Goal: Transaction & Acquisition: Book appointment/travel/reservation

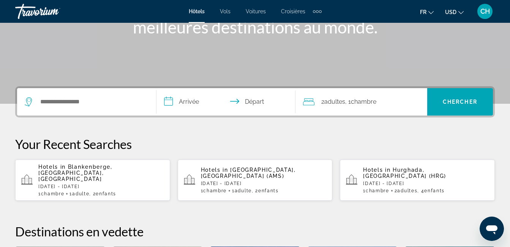
scroll to position [152, 0]
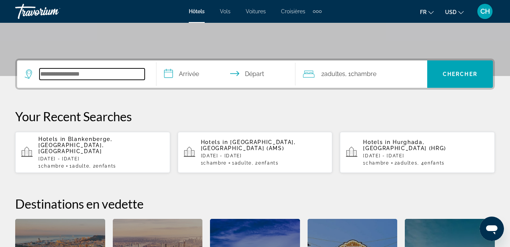
click at [120, 74] on input "Search hotel destination" at bounding box center [91, 73] width 105 height 11
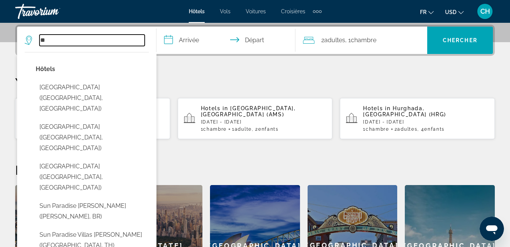
type input "*"
click at [101, 39] on input "Search hotel destination" at bounding box center [91, 40] width 105 height 11
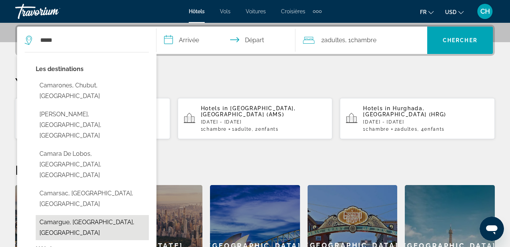
click at [78, 215] on button "Camargue, [GEOGRAPHIC_DATA], [GEOGRAPHIC_DATA]" at bounding box center [92, 227] width 113 height 25
type input "**********"
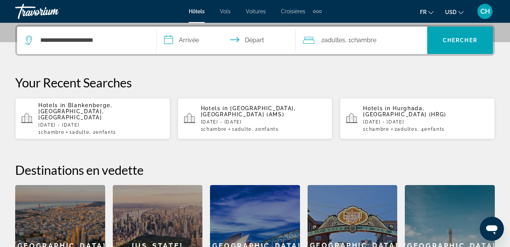
click at [187, 37] on input "**********" at bounding box center [227, 42] width 142 height 30
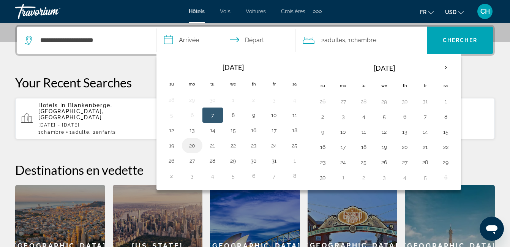
click at [194, 147] on button "20" at bounding box center [192, 145] width 12 height 11
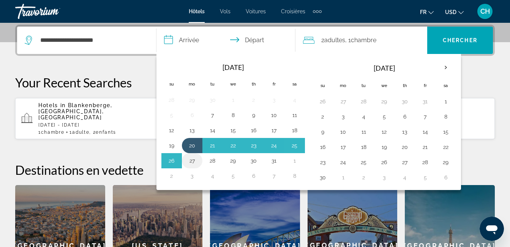
click at [193, 161] on button "27" at bounding box center [192, 160] width 12 height 11
type input "**********"
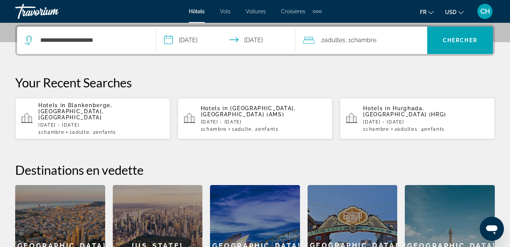
click at [334, 40] on span "Adultes" at bounding box center [334, 39] width 21 height 7
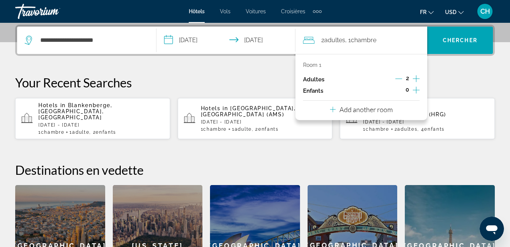
click at [417, 90] on icon "Increment children" at bounding box center [416, 89] width 7 height 9
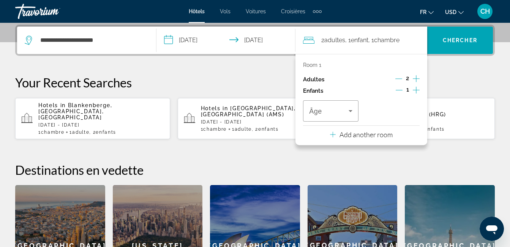
click at [417, 90] on icon "Increment children" at bounding box center [416, 89] width 7 height 9
click at [348, 109] on icon "Travelers: 2 adults, 2 children" at bounding box center [350, 110] width 9 height 9
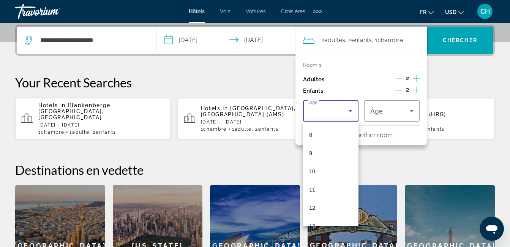
scroll to position [152, 0]
click at [327, 202] on mat-option "12" at bounding box center [330, 200] width 55 height 18
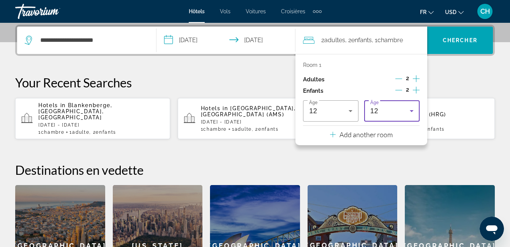
click at [373, 113] on span "12" at bounding box center [374, 111] width 8 height 8
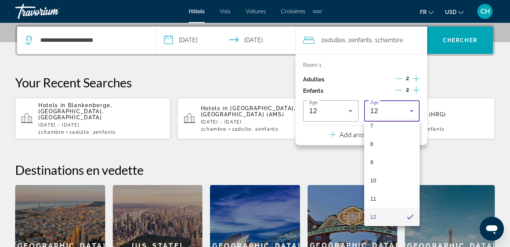
scroll to position [173, 0]
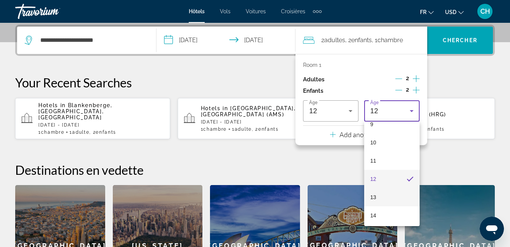
click at [382, 194] on mat-option "13" at bounding box center [391, 197] width 55 height 18
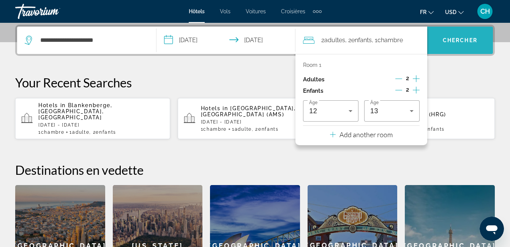
click at [453, 40] on span "Chercher" at bounding box center [459, 40] width 35 height 6
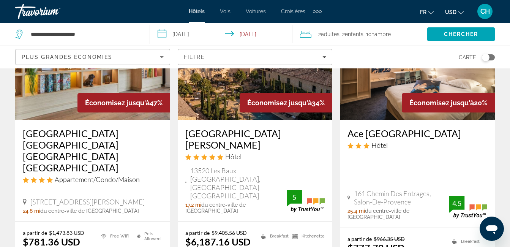
scroll to position [114, 0]
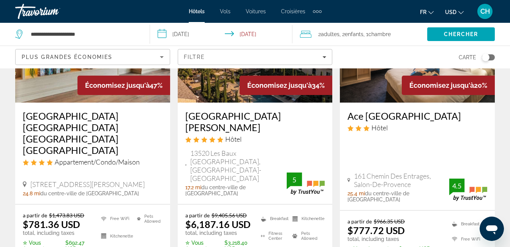
click at [457, 11] on button "USD USD ($) MXN (Mex$) CAD (Can$) GBP (£) EUR (€) AUD (A$) NZD (NZ$) CNY (CN¥)" at bounding box center [454, 11] width 19 height 11
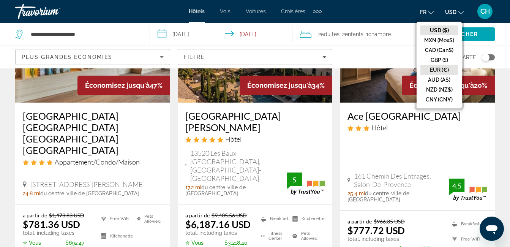
click at [442, 69] on button "EUR (€)" at bounding box center [439, 70] width 38 height 10
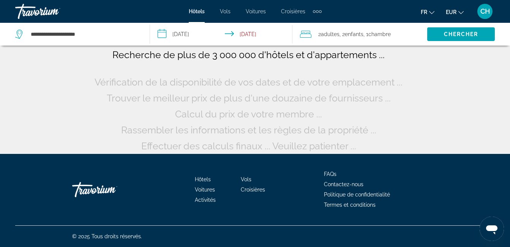
scroll to position [38, 0]
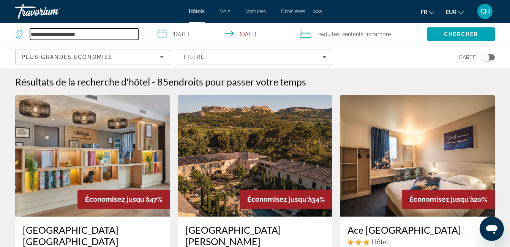
click at [111, 36] on input "**********" at bounding box center [84, 33] width 108 height 11
type input "*"
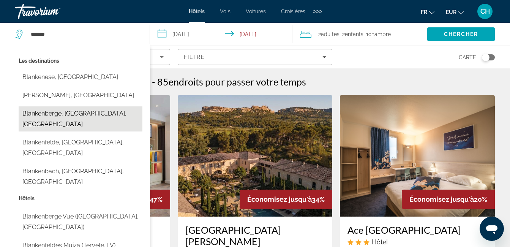
click at [52, 117] on button "Blankenberge, [GEOGRAPHIC_DATA], [GEOGRAPHIC_DATA]" at bounding box center [81, 118] width 124 height 25
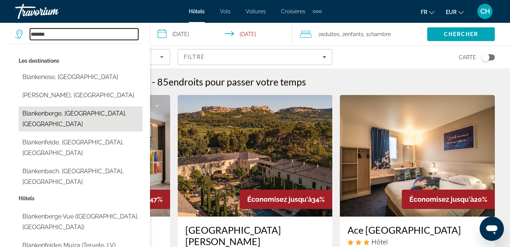
type input "**********"
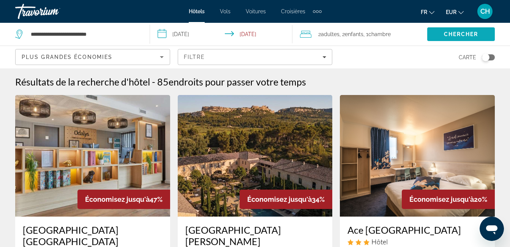
click at [443, 30] on span "Search" at bounding box center [461, 34] width 68 height 18
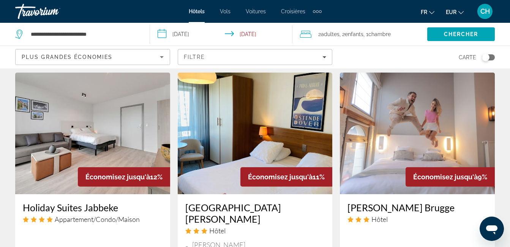
scroll to position [493, 0]
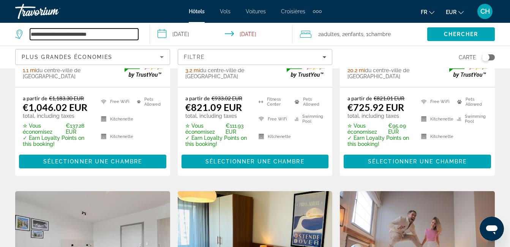
drag, startPoint x: 115, startPoint y: 34, endPoint x: 27, endPoint y: 34, distance: 88.0
click at [27, 34] on div "**********" at bounding box center [76, 33] width 123 height 11
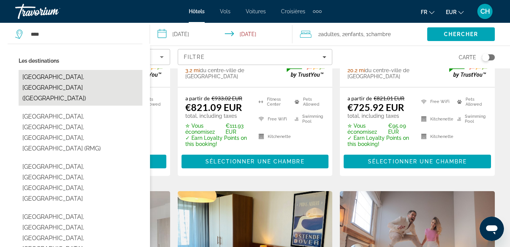
click at [35, 74] on button "[GEOGRAPHIC_DATA], [GEOGRAPHIC_DATA] ([GEOGRAPHIC_DATA])" at bounding box center [81, 88] width 124 height 36
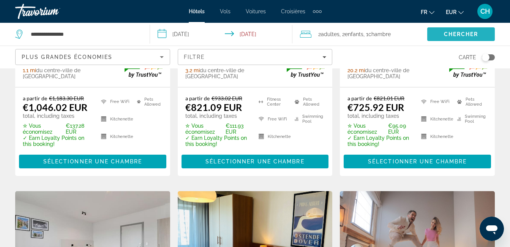
click at [437, 34] on span "Search" at bounding box center [461, 34] width 68 height 18
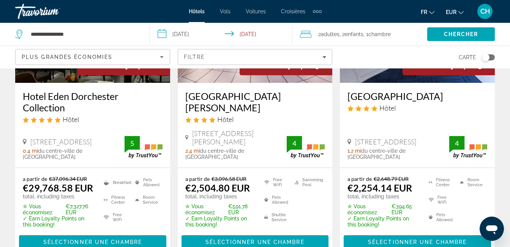
scroll to position [683, 0]
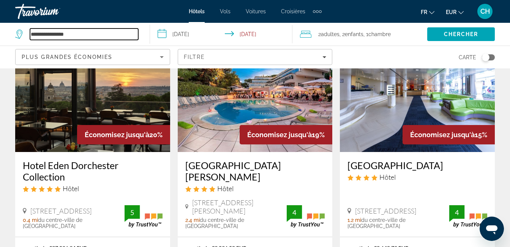
drag, startPoint x: 106, startPoint y: 39, endPoint x: -2, endPoint y: 31, distance: 107.7
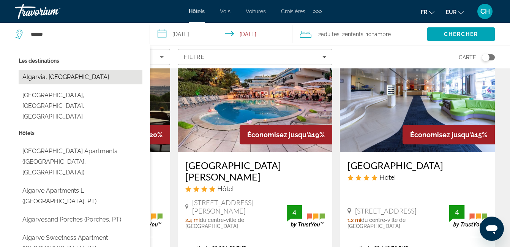
click at [38, 82] on button "Algarvia, [GEOGRAPHIC_DATA]" at bounding box center [81, 77] width 124 height 14
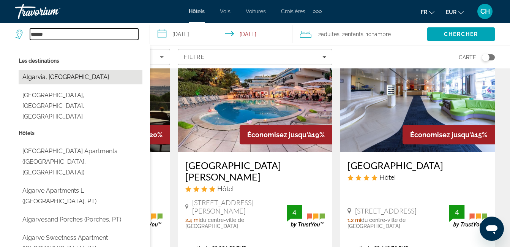
type input "**********"
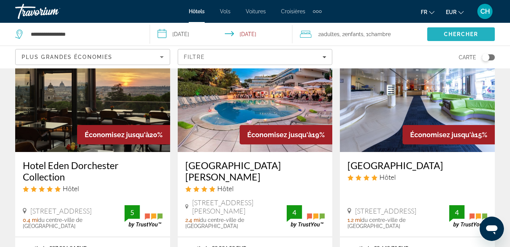
click at [458, 33] on span "Chercher" at bounding box center [461, 34] width 35 height 6
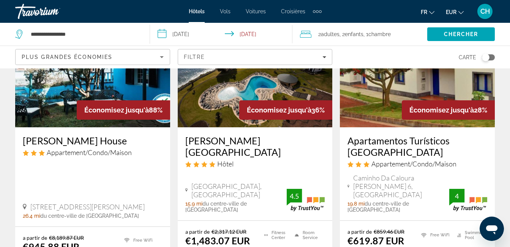
scroll to position [76, 0]
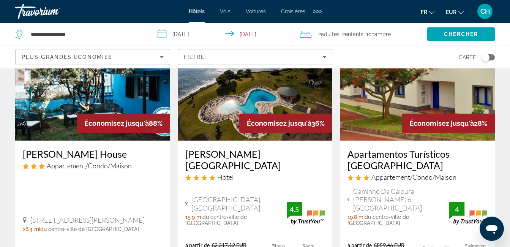
click at [70, 154] on h3 "[PERSON_NAME] House" at bounding box center [93, 153] width 140 height 11
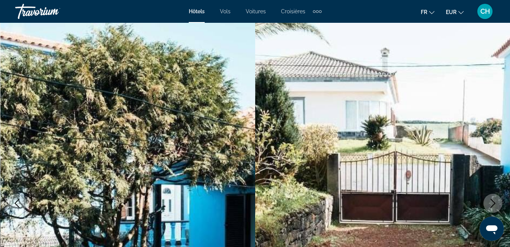
scroll to position [76, 0]
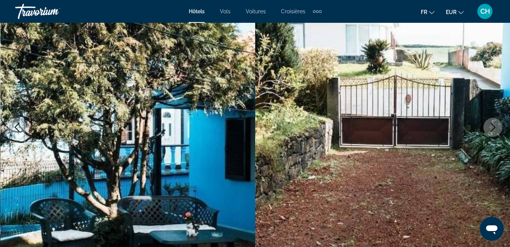
click at [491, 129] on icon "Next image" at bounding box center [492, 127] width 9 height 9
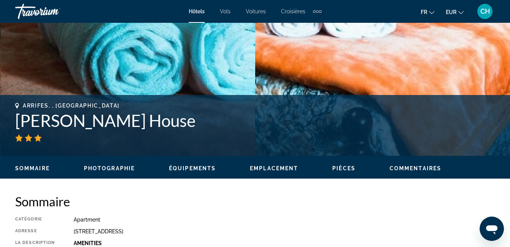
scroll to position [114, 0]
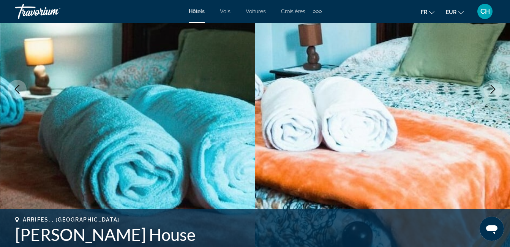
click at [489, 89] on icon "Next image" at bounding box center [492, 89] width 9 height 9
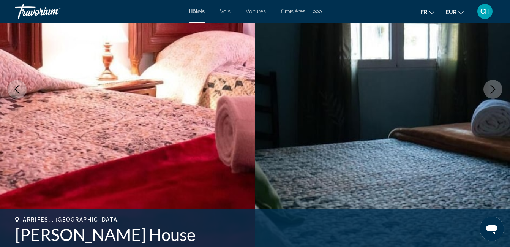
click at [489, 89] on icon "Next image" at bounding box center [492, 89] width 9 height 9
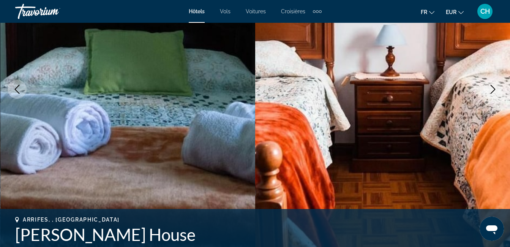
click at [489, 89] on icon "Next image" at bounding box center [492, 89] width 9 height 9
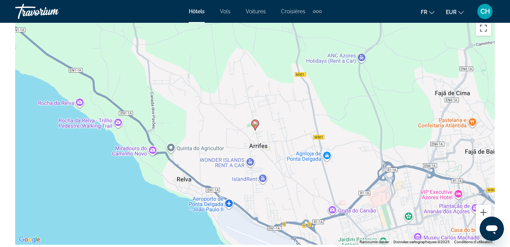
scroll to position [911, 0]
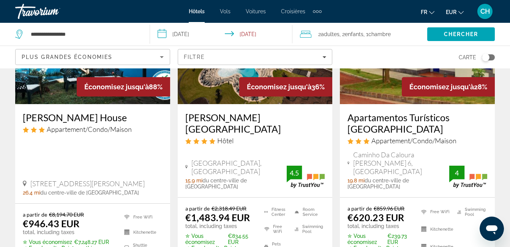
scroll to position [114, 0]
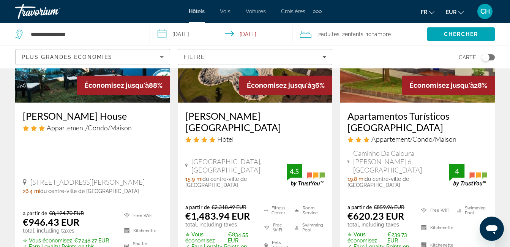
click at [213, 115] on h3 "[PERSON_NAME] [GEOGRAPHIC_DATA]" at bounding box center [255, 121] width 140 height 23
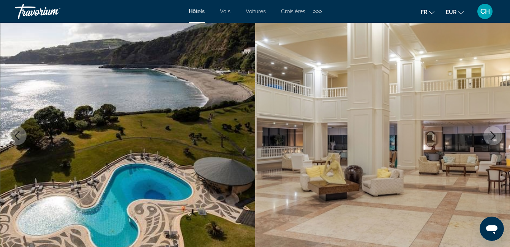
scroll to position [76, 0]
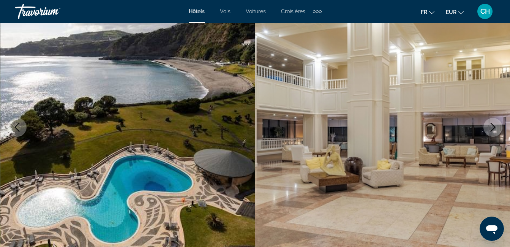
click at [491, 125] on icon "Next image" at bounding box center [492, 127] width 9 height 9
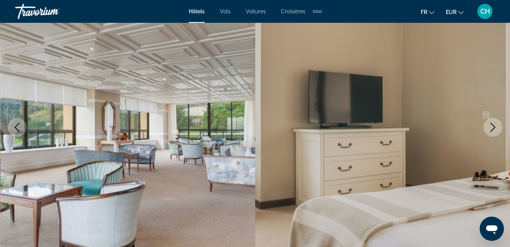
click at [491, 125] on icon "Next image" at bounding box center [492, 127] width 9 height 9
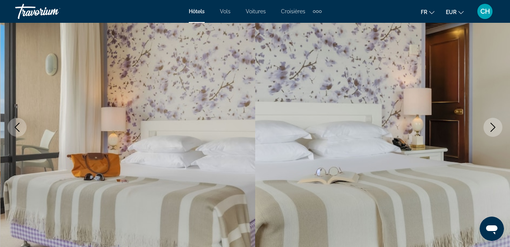
click at [491, 125] on icon "Next image" at bounding box center [492, 127] width 9 height 9
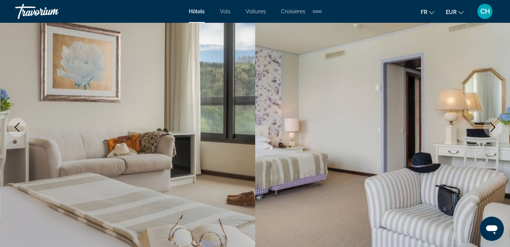
click at [491, 125] on icon "Next image" at bounding box center [492, 127] width 9 height 9
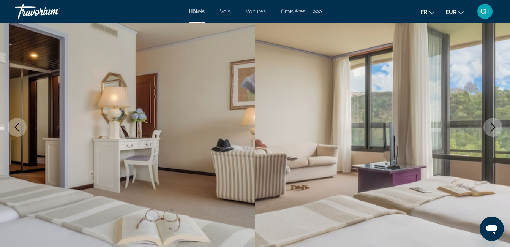
click at [491, 125] on icon "Next image" at bounding box center [492, 127] width 9 height 9
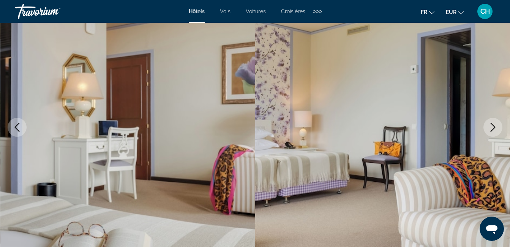
click at [491, 125] on icon "Next image" at bounding box center [492, 127] width 9 height 9
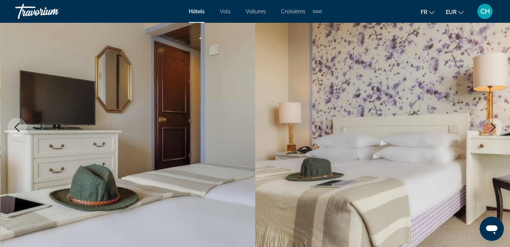
click at [491, 125] on icon "Next image" at bounding box center [492, 127] width 9 height 9
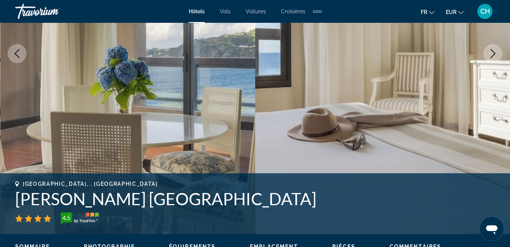
scroll to position [227, 0]
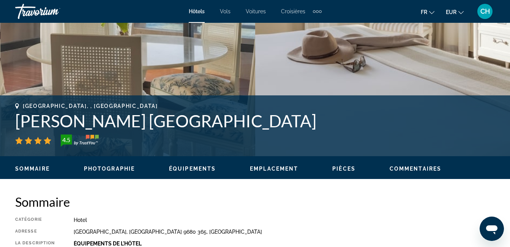
drag, startPoint x: 335, startPoint y: 121, endPoint x: 16, endPoint y: 123, distance: 319.2
click at [16, 123] on h1 "[PERSON_NAME] [GEOGRAPHIC_DATA]" at bounding box center [254, 121] width 479 height 20
drag, startPoint x: 16, startPoint y: 123, endPoint x: 61, endPoint y: 122, distance: 45.5
copy h1 "[PERSON_NAME] [GEOGRAPHIC_DATA]"
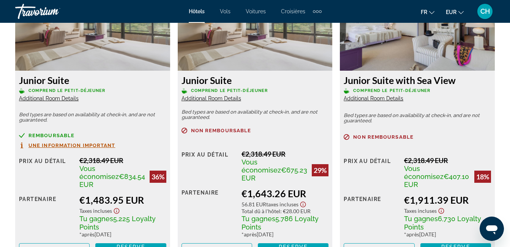
scroll to position [1176, 0]
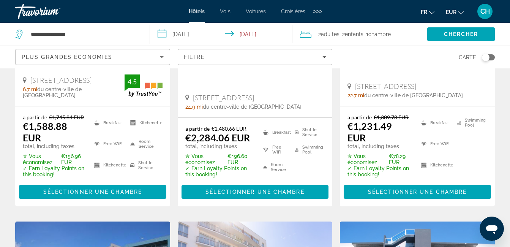
scroll to position [835, 0]
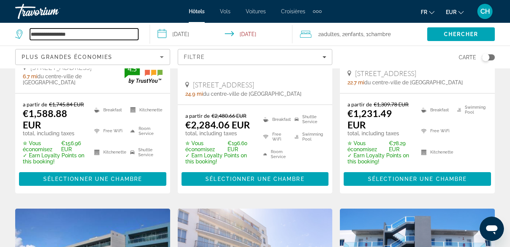
drag, startPoint x: 116, startPoint y: 36, endPoint x: 3, endPoint y: 38, distance: 112.7
click at [3, 38] on app-destination-search "**********" at bounding box center [75, 34] width 150 height 23
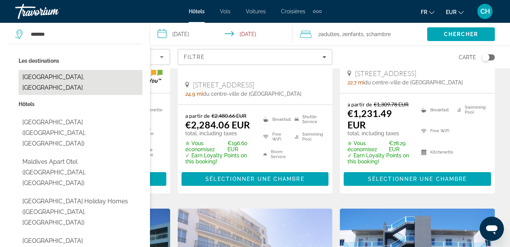
click at [40, 77] on button "[GEOGRAPHIC_DATA], [GEOGRAPHIC_DATA]" at bounding box center [81, 82] width 124 height 25
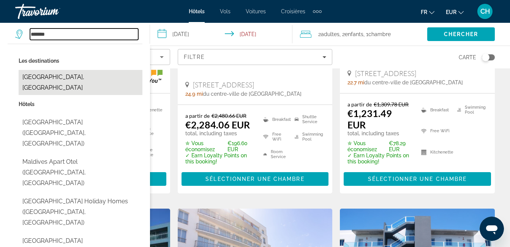
type input "**********"
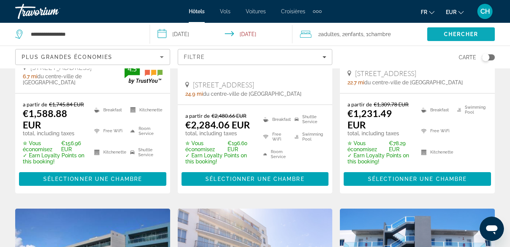
click at [444, 36] on span "Chercher" at bounding box center [461, 34] width 35 height 6
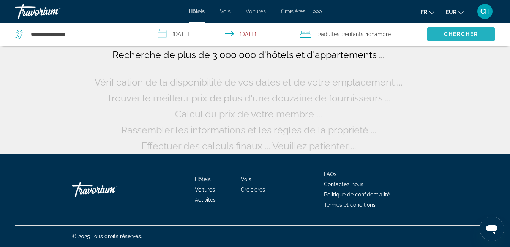
scroll to position [60, 0]
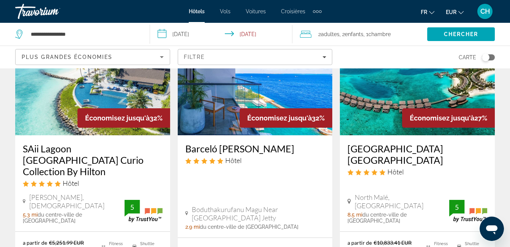
scroll to position [721, 0]
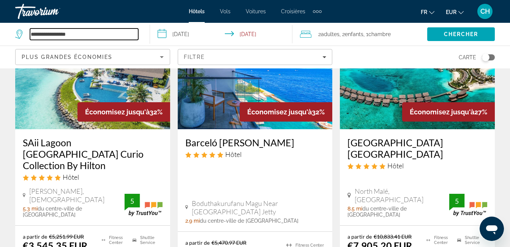
drag, startPoint x: 93, startPoint y: 35, endPoint x: 20, endPoint y: 31, distance: 72.2
click at [20, 31] on div "**********" at bounding box center [76, 33] width 123 height 11
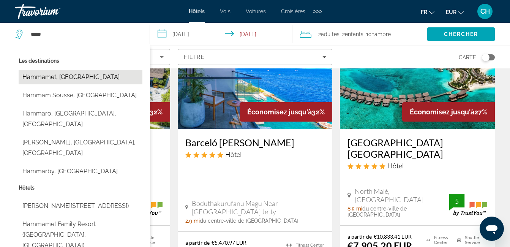
click at [48, 76] on button "Hammamet, [GEOGRAPHIC_DATA]" at bounding box center [81, 77] width 124 height 14
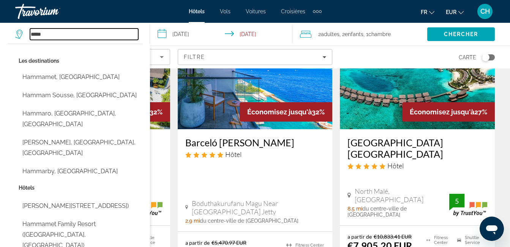
type input "**********"
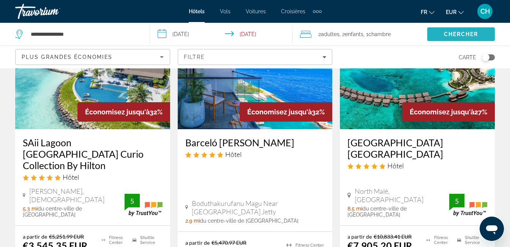
click at [448, 33] on span "Chercher" at bounding box center [461, 34] width 35 height 6
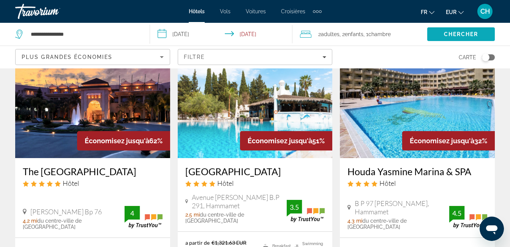
scroll to position [76, 0]
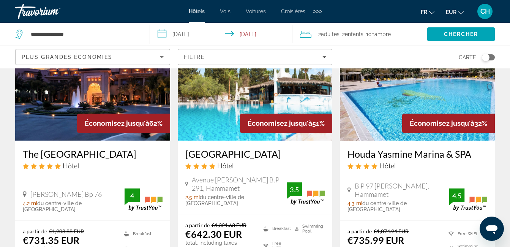
click at [92, 155] on h3 "The [GEOGRAPHIC_DATA]" at bounding box center [93, 153] width 140 height 11
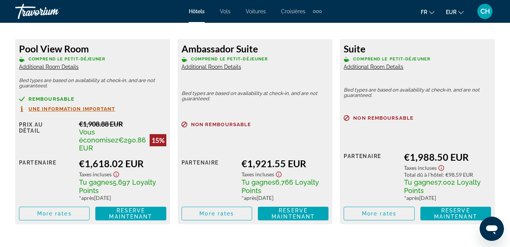
scroll to position [1518, 0]
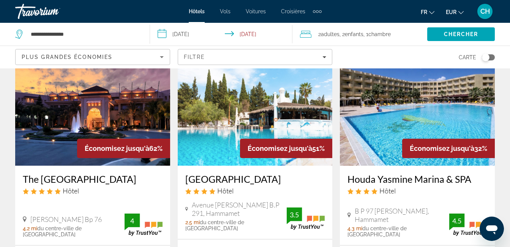
scroll to position [76, 0]
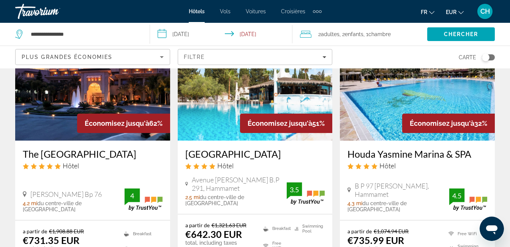
click at [206, 154] on h3 "[GEOGRAPHIC_DATA]" at bounding box center [255, 153] width 140 height 11
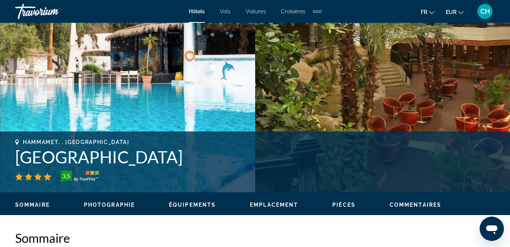
scroll to position [228, 0]
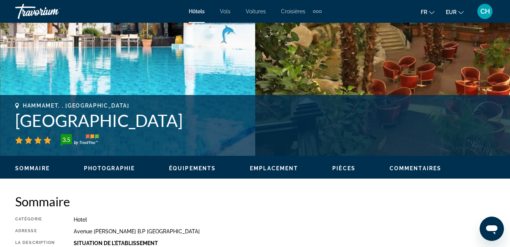
drag, startPoint x: 277, startPoint y: 121, endPoint x: 7, endPoint y: 121, distance: 270.6
click at [7, 121] on div "Hammamet, , [GEOGRAPHIC_DATA] Hammamet Garden Resort and Spa [STREET_ADDRESS][P…" at bounding box center [255, 125] width 510 height 46
drag, startPoint x: 7, startPoint y: 121, endPoint x: 69, endPoint y: 121, distance: 62.2
copy h1 "[GEOGRAPHIC_DATA]"
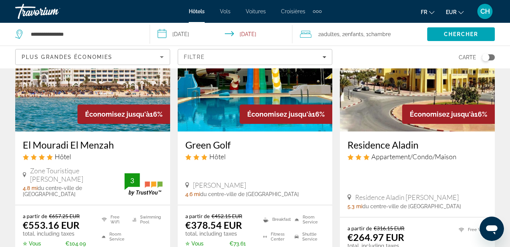
scroll to position [721, 0]
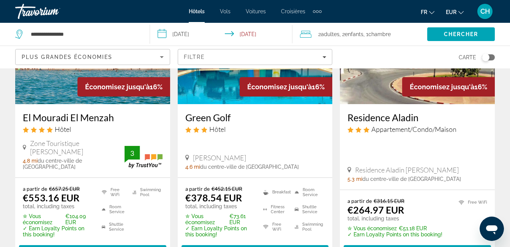
click at [218, 118] on h3 "Green Golf" at bounding box center [255, 117] width 140 height 11
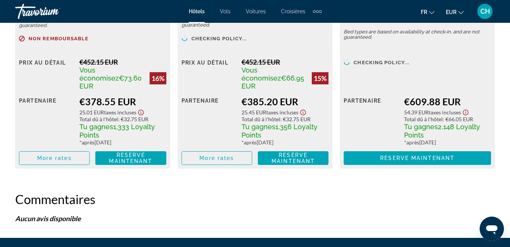
scroll to position [1248, 0]
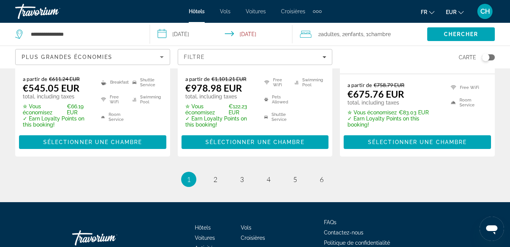
scroll to position [1138, 0]
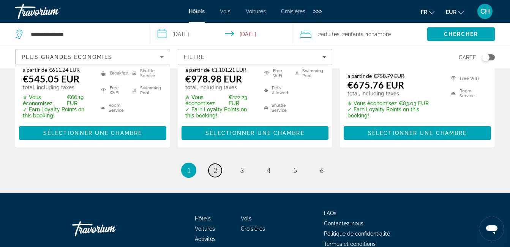
click at [214, 166] on span "2" at bounding box center [215, 170] width 4 height 8
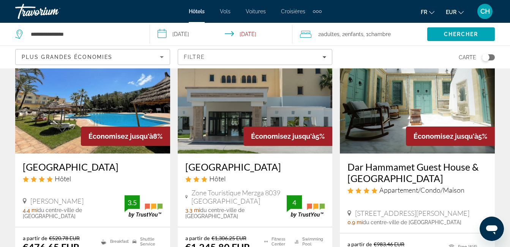
scroll to position [379, 0]
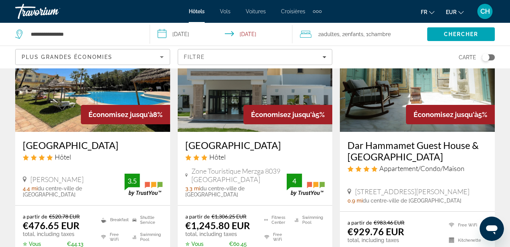
click at [44, 139] on h3 "[GEOGRAPHIC_DATA]" at bounding box center [93, 144] width 140 height 11
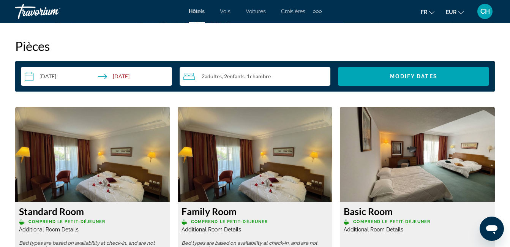
scroll to position [911, 0]
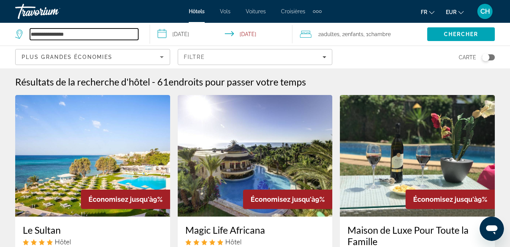
drag, startPoint x: 31, startPoint y: 32, endPoint x: 37, endPoint y: 31, distance: 6.5
click at [26, 31] on div "**********" at bounding box center [76, 33] width 123 height 11
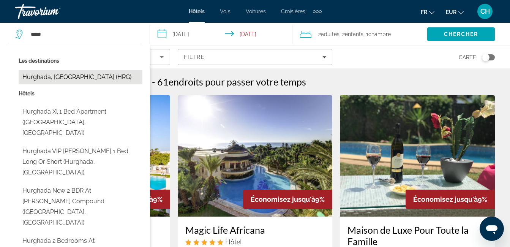
click at [69, 75] on button "Hurghada, [GEOGRAPHIC_DATA] (HRG)" at bounding box center [81, 77] width 124 height 14
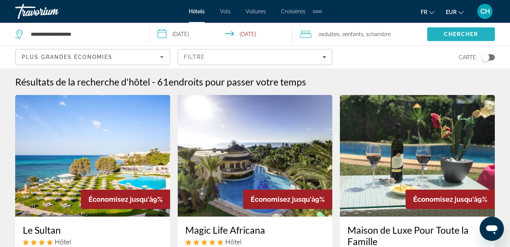
click at [440, 33] on span "Search" at bounding box center [461, 34] width 68 height 18
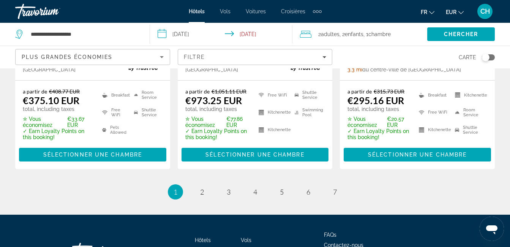
scroll to position [1012, 0]
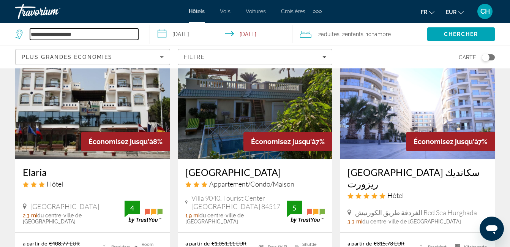
drag, startPoint x: 109, startPoint y: 32, endPoint x: 0, endPoint y: 35, distance: 109.3
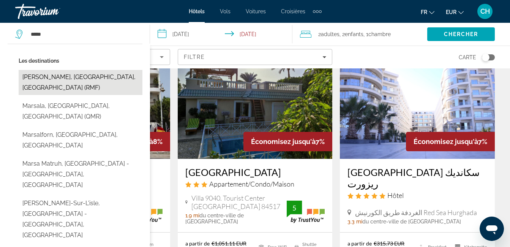
click at [81, 76] on button "[PERSON_NAME], [GEOGRAPHIC_DATA], [GEOGRAPHIC_DATA] (RMF)" at bounding box center [81, 82] width 124 height 25
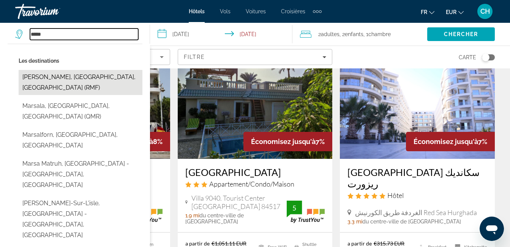
type input "**********"
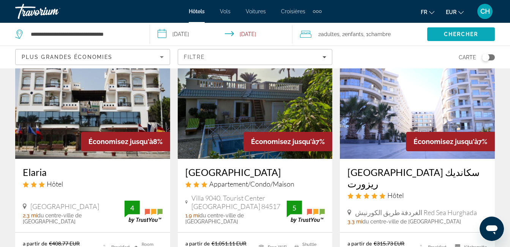
click at [460, 33] on span "Chercher" at bounding box center [461, 34] width 35 height 6
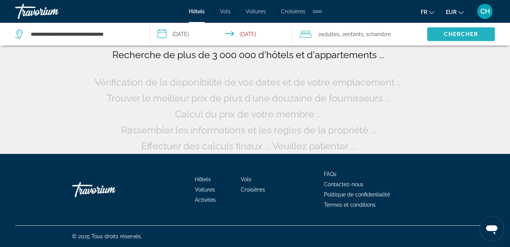
scroll to position [60, 0]
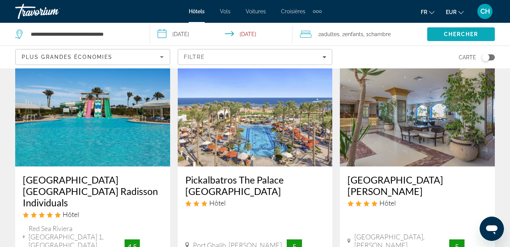
scroll to position [342, 0]
click at [73, 191] on h3 "[GEOGRAPHIC_DATA] [GEOGRAPHIC_DATA] Radisson Individuals" at bounding box center [93, 191] width 140 height 34
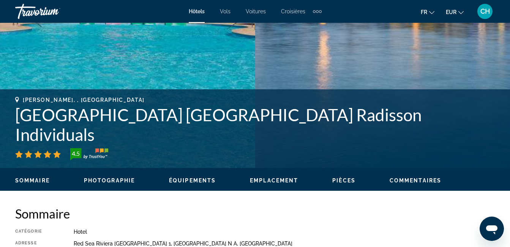
scroll to position [228, 0]
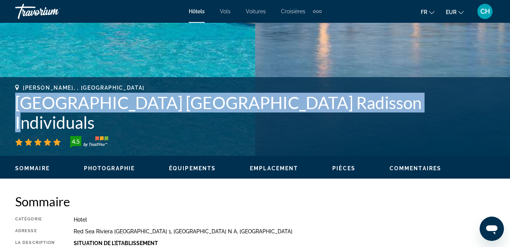
drag, startPoint x: 362, startPoint y: 120, endPoint x: 12, endPoint y: 120, distance: 349.5
click at [12, 120] on div "[GEOGRAPHIC_DATA], , [GEOGRAPHIC_DATA] [GEOGRAPHIC_DATA] Radisson Individuals 4…" at bounding box center [255, 116] width 510 height 63
drag, startPoint x: 12, startPoint y: 120, endPoint x: 59, endPoint y: 120, distance: 46.7
copy h1 "[GEOGRAPHIC_DATA] [GEOGRAPHIC_DATA] Radisson Individuals"
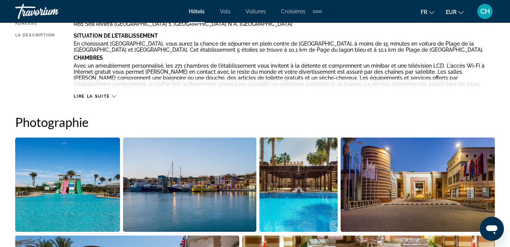
scroll to position [304, 0]
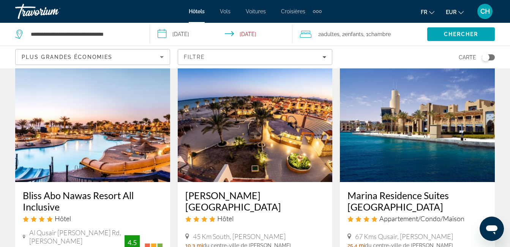
scroll to position [683, 0]
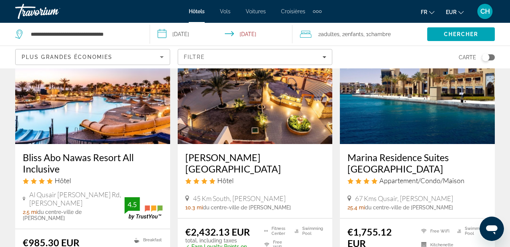
click at [55, 151] on h3 "Bliss Abo Nawas Resort All Inclusive" at bounding box center [93, 162] width 140 height 23
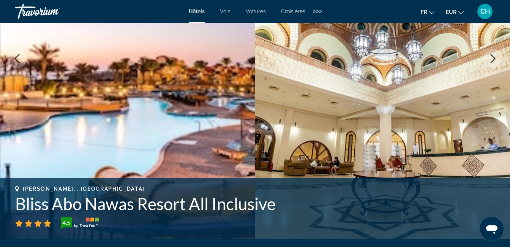
scroll to position [227, 0]
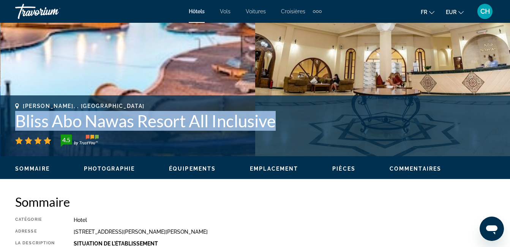
drag, startPoint x: 283, startPoint y: 120, endPoint x: 17, endPoint y: 118, distance: 266.4
click at [17, 118] on h1 "Bliss Abo Nawas Resort All Inclusive" at bounding box center [254, 121] width 479 height 20
drag, startPoint x: 17, startPoint y: 118, endPoint x: 66, endPoint y: 118, distance: 48.6
copy h1 "Bliss Abo Nawas Resort All Inclusive"
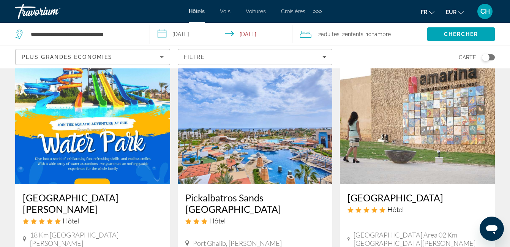
scroll to position [949, 0]
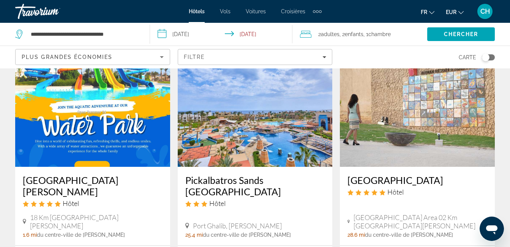
click at [79, 174] on h3 "[GEOGRAPHIC_DATA][PERSON_NAME]" at bounding box center [93, 185] width 140 height 23
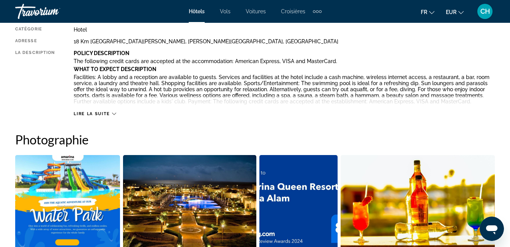
scroll to position [228, 0]
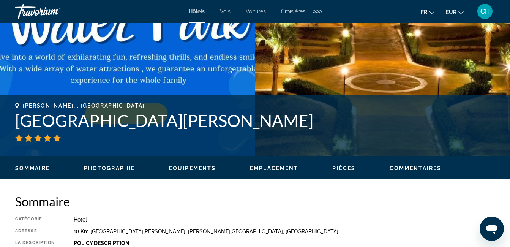
drag, startPoint x: 275, startPoint y: 118, endPoint x: 18, endPoint y: 121, distance: 256.6
click at [18, 121] on h1 "[GEOGRAPHIC_DATA][PERSON_NAME]" at bounding box center [254, 120] width 479 height 20
drag, startPoint x: 18, startPoint y: 121, endPoint x: 82, endPoint y: 124, distance: 63.8
copy h1 "[GEOGRAPHIC_DATA][PERSON_NAME]"
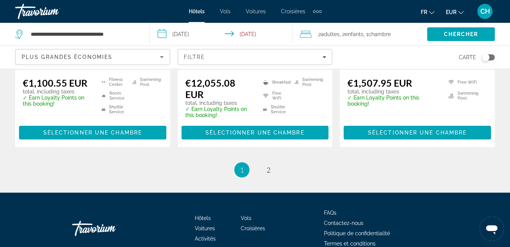
scroll to position [1134, 0]
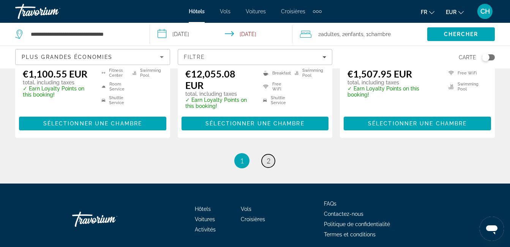
click at [266, 156] on span "2" at bounding box center [268, 160] width 4 height 8
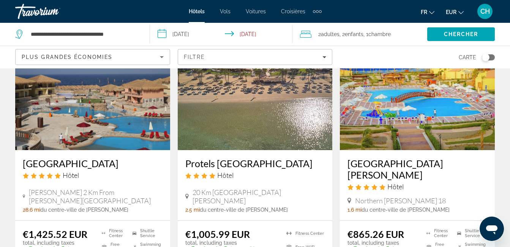
scroll to position [114, 0]
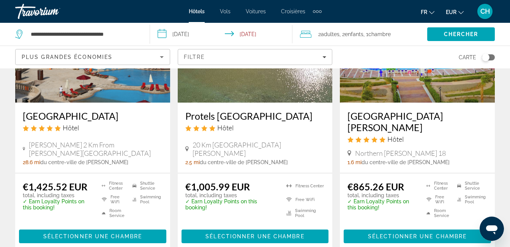
click at [378, 118] on h3 "[GEOGRAPHIC_DATA][PERSON_NAME]" at bounding box center [417, 121] width 140 height 23
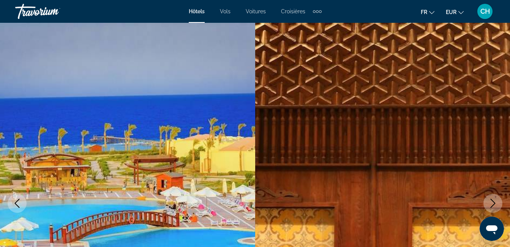
scroll to position [152, 0]
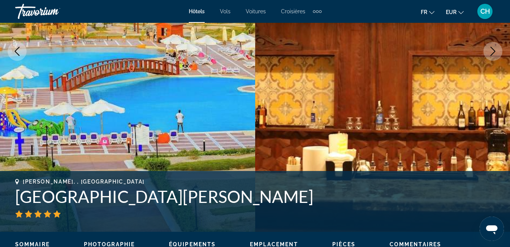
drag, startPoint x: 277, startPoint y: 197, endPoint x: 9, endPoint y: 198, distance: 268.3
click at [9, 198] on div "[PERSON_NAME], , [GEOGRAPHIC_DATA] Amarina [GEOGRAPHIC_DATA] [PERSON_NAME] Adre…" at bounding box center [255, 201] width 510 height 46
drag, startPoint x: 9, startPoint y: 198, endPoint x: 49, endPoint y: 196, distance: 39.9
copy h1 "[GEOGRAPHIC_DATA][PERSON_NAME]"
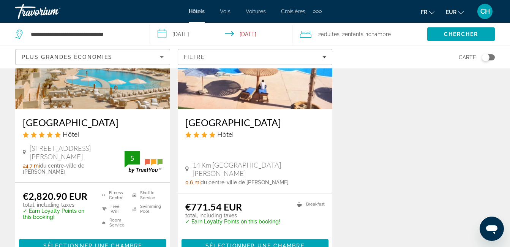
scroll to position [417, 0]
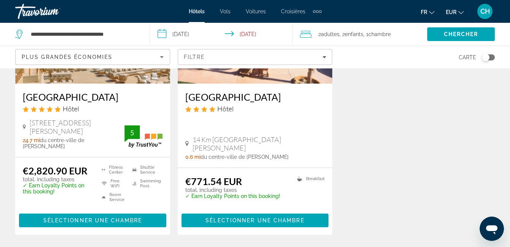
click at [241, 94] on h3 "[GEOGRAPHIC_DATA]" at bounding box center [255, 96] width 140 height 11
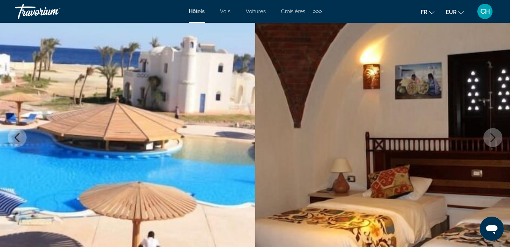
scroll to position [152, 0]
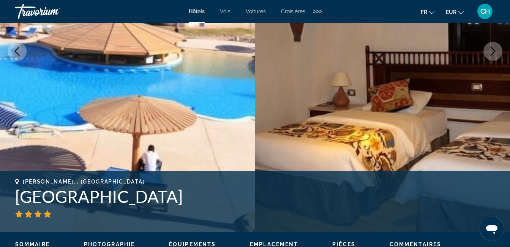
drag, startPoint x: 165, startPoint y: 198, endPoint x: 19, endPoint y: 197, distance: 145.4
click at [19, 197] on h1 "[GEOGRAPHIC_DATA]" at bounding box center [254, 196] width 479 height 20
drag, startPoint x: 19, startPoint y: 197, endPoint x: 25, endPoint y: 196, distance: 5.7
copy h1 "[GEOGRAPHIC_DATA]"
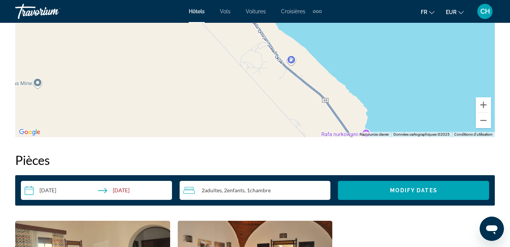
scroll to position [1176, 0]
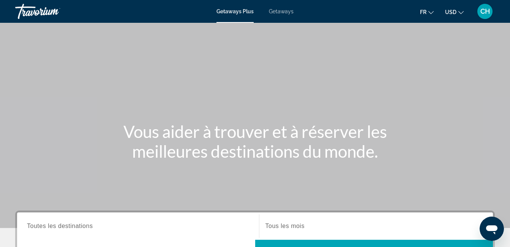
click at [280, 14] on span "Getaways" at bounding box center [281, 11] width 25 height 6
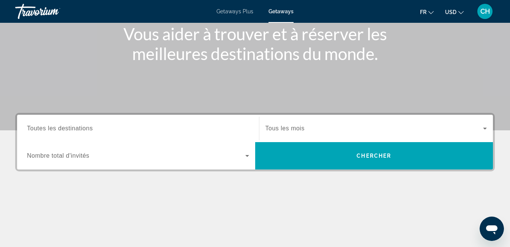
scroll to position [191, 0]
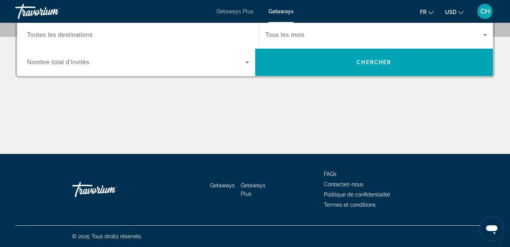
click at [80, 34] on span "Toutes les destinations" at bounding box center [60, 34] width 66 height 6
click at [80, 34] on input "Destination Toutes les destinations" at bounding box center [138, 35] width 222 height 9
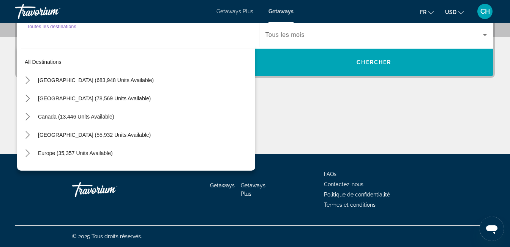
click at [80, 34] on input "Destination Toutes les destinations" at bounding box center [138, 35] width 222 height 9
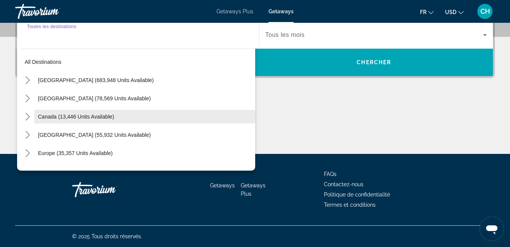
scroll to position [186, 0]
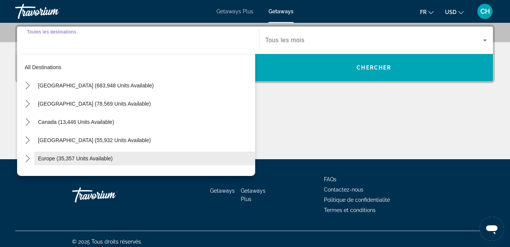
click at [45, 157] on span "Europe (35,357 units available)" at bounding box center [75, 158] width 75 height 6
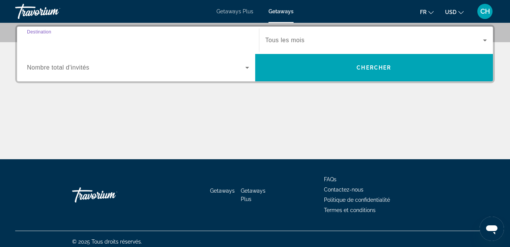
type input "**********"
click at [285, 41] on span "Tous les mois" at bounding box center [284, 40] width 39 height 6
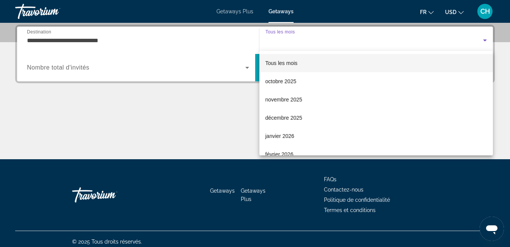
click at [285, 35] on span "Tous les mois" at bounding box center [280, 32] width 30 height 5
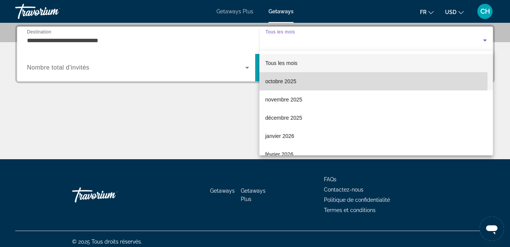
click at [299, 81] on mat-option "octobre 2025" at bounding box center [376, 81] width 234 height 18
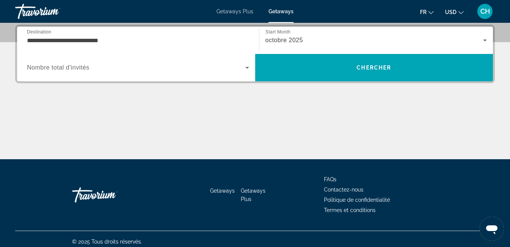
click at [188, 76] on div "Search widget" at bounding box center [138, 67] width 222 height 21
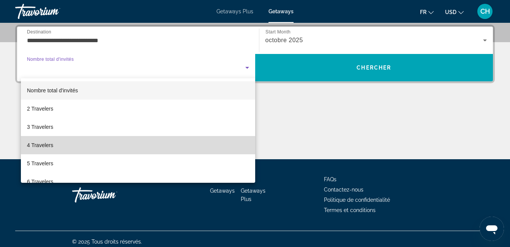
click at [141, 143] on mat-option "4 Travelers" at bounding box center [138, 145] width 234 height 18
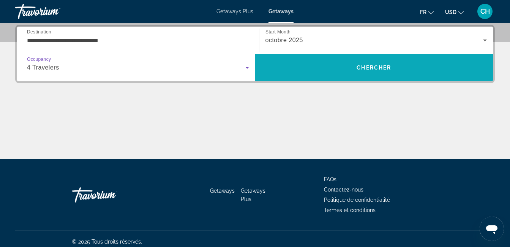
click at [368, 69] on span "Chercher" at bounding box center [373, 68] width 35 height 6
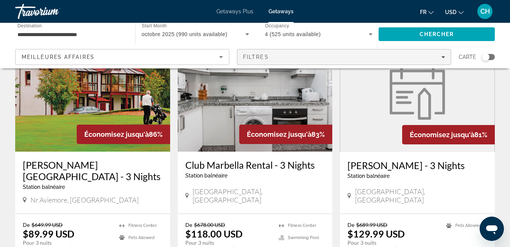
scroll to position [76, 0]
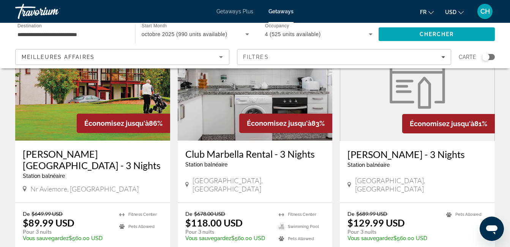
click at [453, 11] on span "USD" at bounding box center [450, 12] width 11 height 6
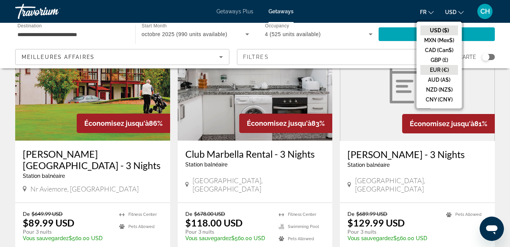
click at [440, 70] on button "EUR (€)" at bounding box center [439, 70] width 38 height 10
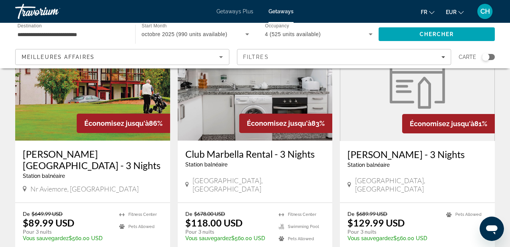
click at [420, 10] on span "fr" at bounding box center [423, 12] width 6 height 6
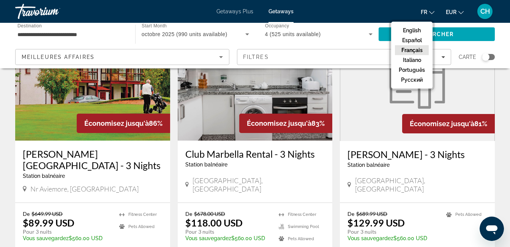
click at [416, 51] on button "Français" at bounding box center [412, 50] width 34 height 10
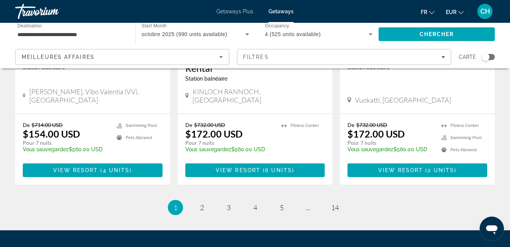
scroll to position [1025, 0]
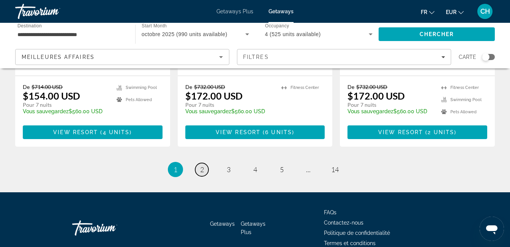
click at [203, 165] on span "2" at bounding box center [202, 169] width 4 height 8
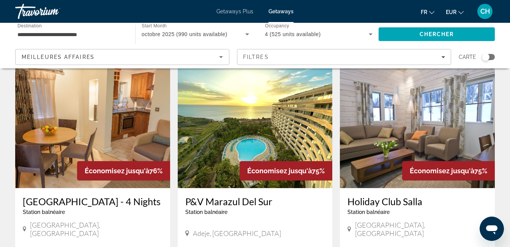
scroll to position [228, 0]
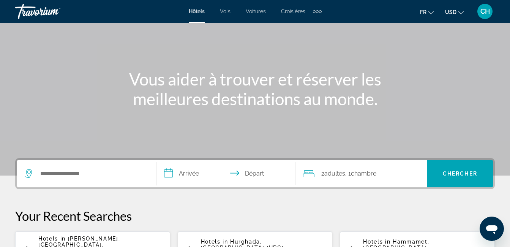
scroll to position [152, 0]
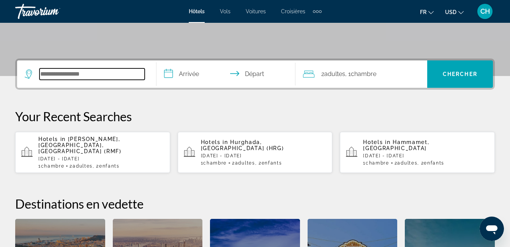
click at [109, 69] on input "Search hotel destination" at bounding box center [91, 73] width 105 height 11
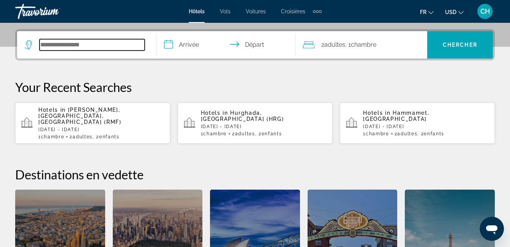
scroll to position [186, 0]
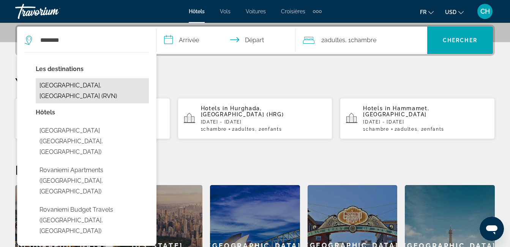
click at [98, 87] on button "Rovaniemi, Finland (RVN)" at bounding box center [92, 90] width 113 height 25
type input "**********"
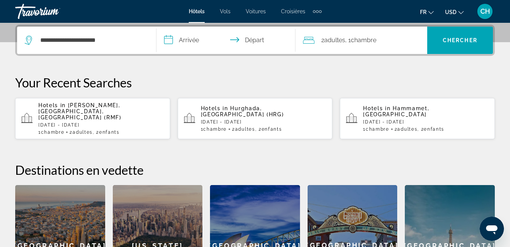
click at [194, 41] on input "**********" at bounding box center [227, 42] width 142 height 30
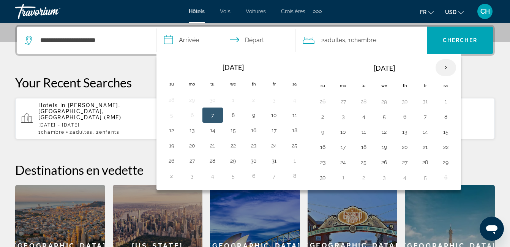
click at [441, 67] on th "Next month" at bounding box center [445, 67] width 20 height 17
click at [323, 148] on button "21" at bounding box center [323, 147] width 12 height 11
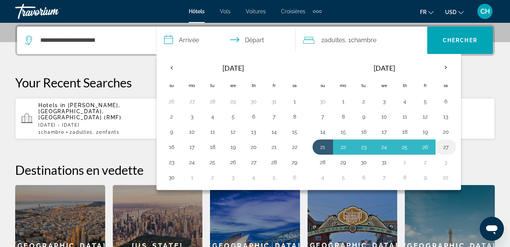
click at [449, 147] on button "27" at bounding box center [445, 147] width 12 height 11
type input "**********"
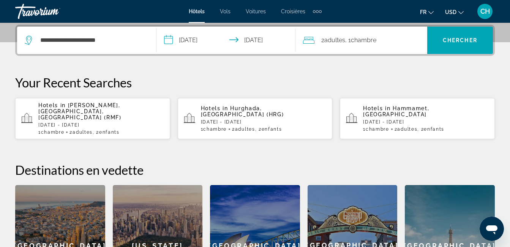
click at [383, 40] on div "2 Adulte Adultes , 1 Chambre pièces" at bounding box center [365, 40] width 124 height 11
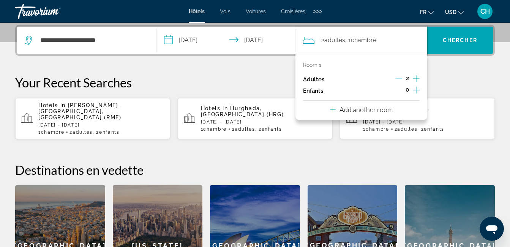
click at [417, 88] on icon "Increment children" at bounding box center [416, 89] width 7 height 9
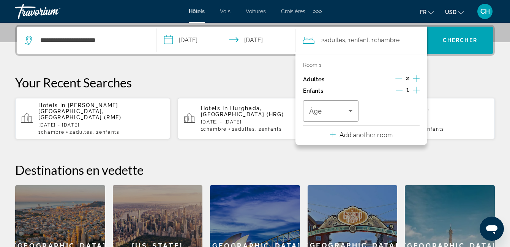
click at [417, 88] on icon "Increment children" at bounding box center [416, 89] width 7 height 9
click at [354, 114] on icon "Travelers: 2 adults, 2 children" at bounding box center [350, 110] width 9 height 9
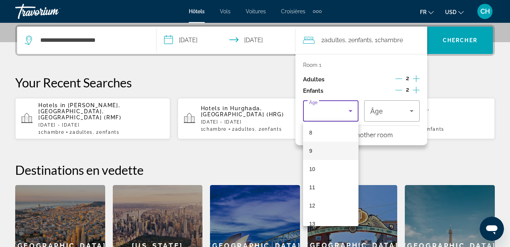
scroll to position [190, 0]
click at [317, 181] on mat-option "13" at bounding box center [330, 181] width 55 height 18
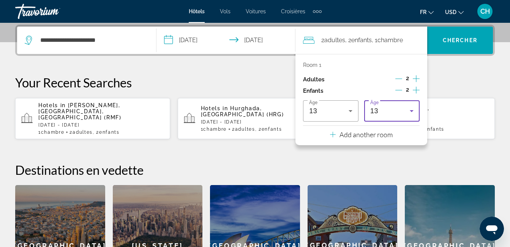
click at [384, 112] on div "13" at bounding box center [389, 110] width 39 height 9
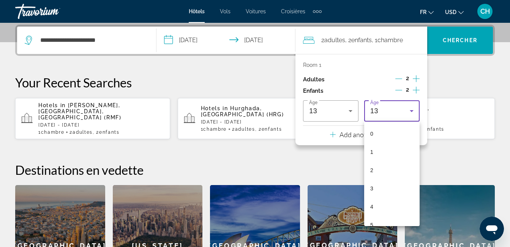
scroll to position [154, 0]
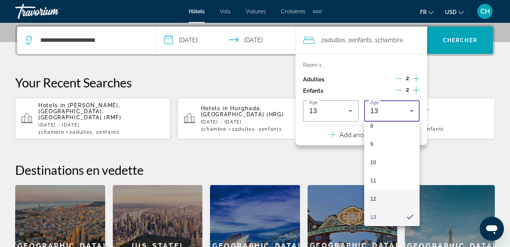
click at [377, 196] on mat-option "12" at bounding box center [391, 198] width 55 height 18
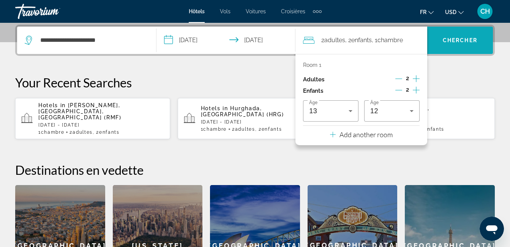
click at [453, 38] on span "Chercher" at bounding box center [459, 40] width 35 height 6
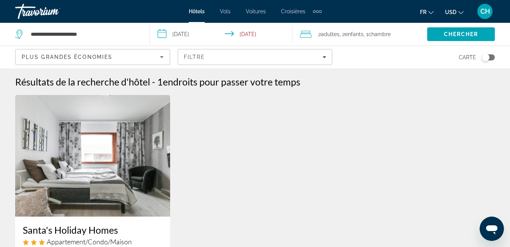
click at [202, 36] on input "**********" at bounding box center [222, 35] width 145 height 25
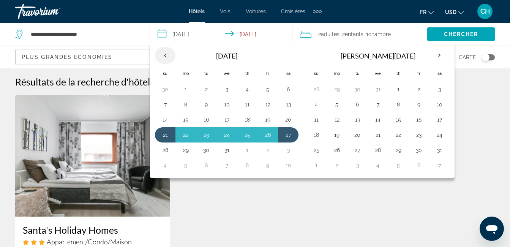
click at [167, 55] on th "Previous month" at bounding box center [165, 55] width 20 height 17
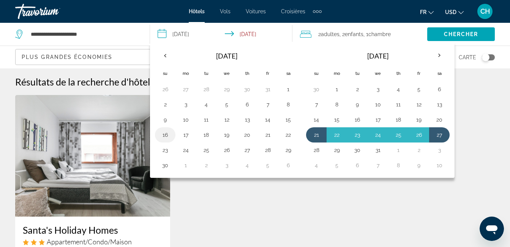
click at [164, 138] on button "16" at bounding box center [165, 134] width 12 height 11
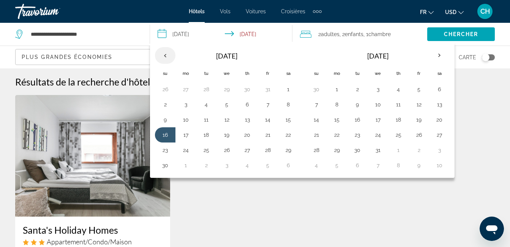
click at [162, 55] on th "Previous month" at bounding box center [165, 55] width 20 height 17
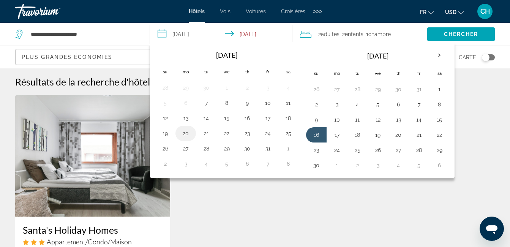
click at [185, 134] on button "20" at bounding box center [186, 133] width 12 height 11
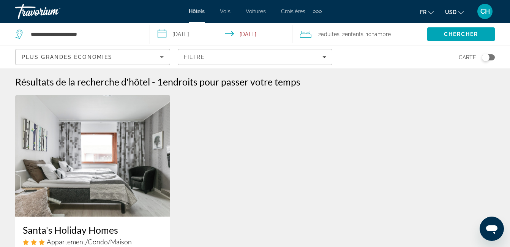
click at [256, 33] on input "**********" at bounding box center [222, 35] width 145 height 25
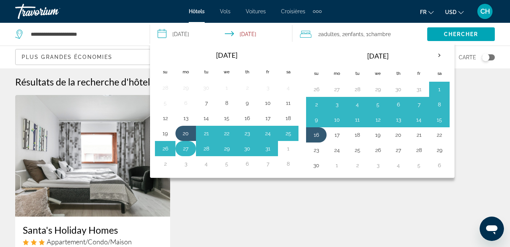
click at [186, 148] on button "27" at bounding box center [186, 148] width 12 height 11
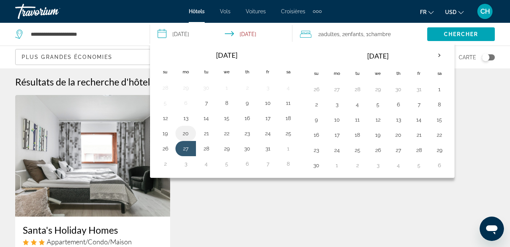
click at [188, 135] on button "20" at bounding box center [186, 133] width 12 height 11
type input "**********"
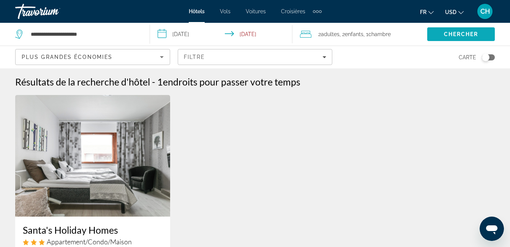
click at [468, 36] on span "Chercher" at bounding box center [461, 34] width 35 height 6
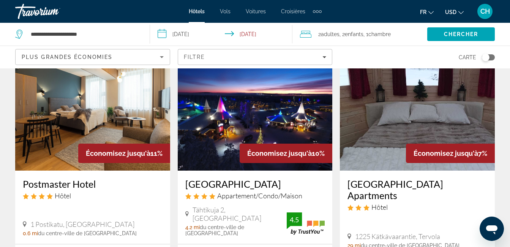
scroll to position [379, 0]
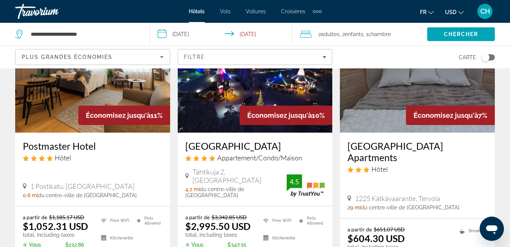
click at [452, 10] on span "USD" at bounding box center [450, 12] width 11 height 6
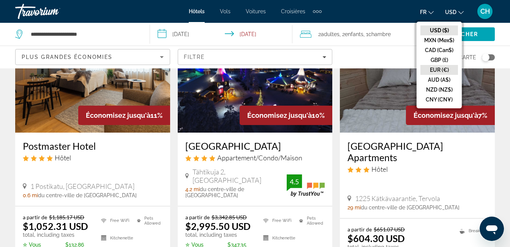
click at [438, 73] on button "EUR (€)" at bounding box center [439, 70] width 38 height 10
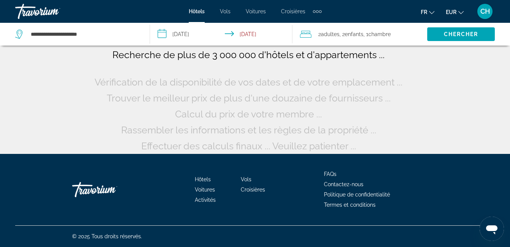
scroll to position [60, 0]
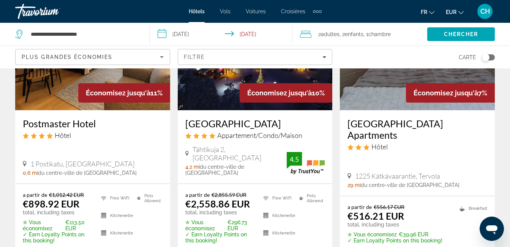
scroll to position [417, 0]
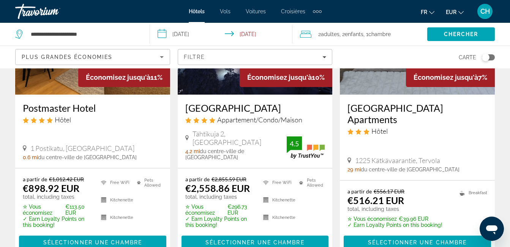
click at [243, 109] on h3 "Santa Claus Holiday Village" at bounding box center [255, 107] width 140 height 11
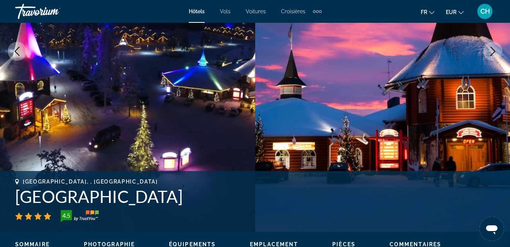
scroll to position [76, 0]
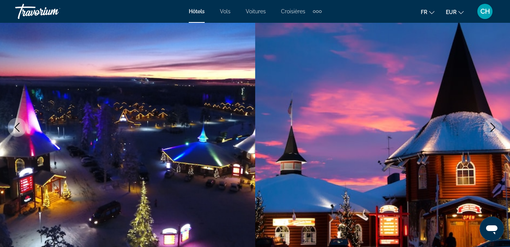
click at [497, 126] on button "Next image" at bounding box center [492, 127] width 19 height 19
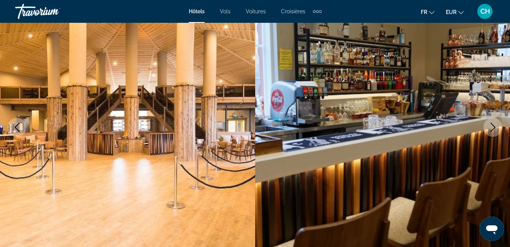
click at [497, 126] on button "Next image" at bounding box center [492, 127] width 19 height 19
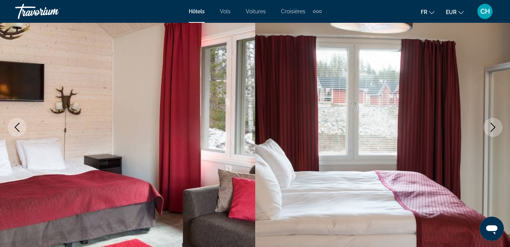
click at [497, 126] on button "Next image" at bounding box center [492, 127] width 19 height 19
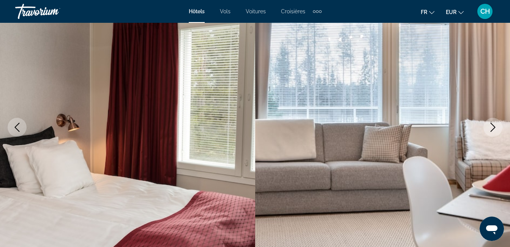
click at [497, 126] on button "Next image" at bounding box center [492, 127] width 19 height 19
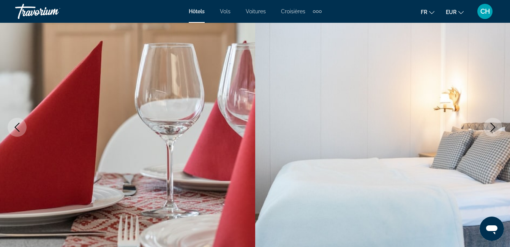
click at [497, 126] on button "Next image" at bounding box center [492, 127] width 19 height 19
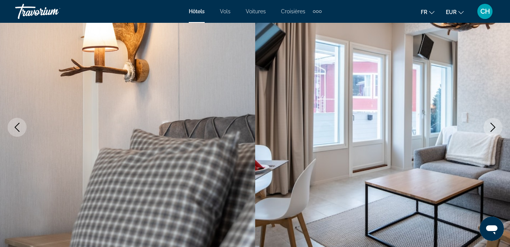
click at [497, 126] on button "Next image" at bounding box center [492, 127] width 19 height 19
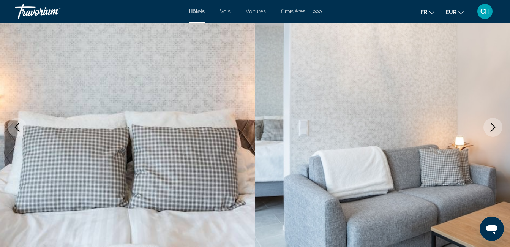
click at [497, 126] on button "Next image" at bounding box center [492, 127] width 19 height 19
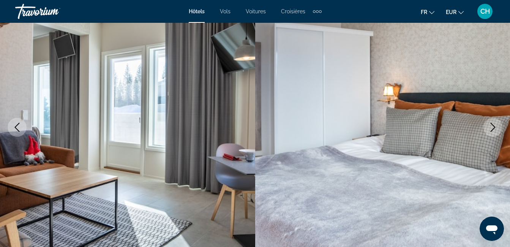
click at [497, 126] on button "Next image" at bounding box center [492, 127] width 19 height 19
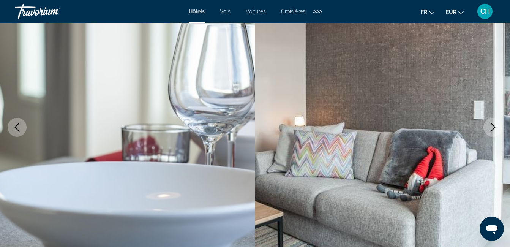
click at [497, 126] on button "Next image" at bounding box center [492, 127] width 19 height 19
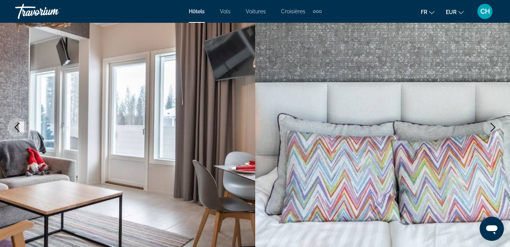
click at [497, 126] on button "Next image" at bounding box center [492, 127] width 19 height 19
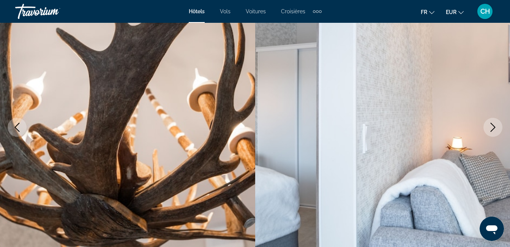
click at [497, 126] on button "Next image" at bounding box center [492, 127] width 19 height 19
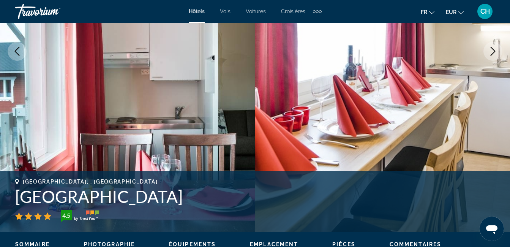
scroll to position [0, 0]
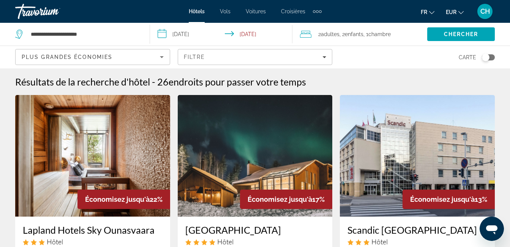
click at [317, 11] on div "Extra navigation items" at bounding box center [317, 11] width 3 height 3
click at [315, 24] on span "Activités" at bounding box center [304, 25] width 21 height 6
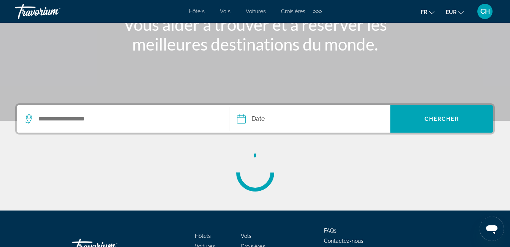
scroll to position [114, 0]
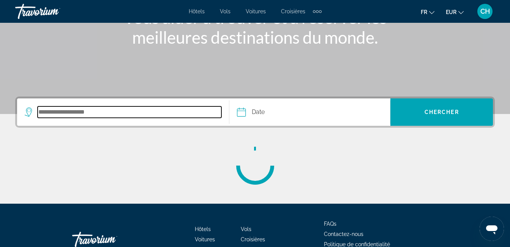
click at [96, 110] on input "Search destination" at bounding box center [130, 111] width 184 height 11
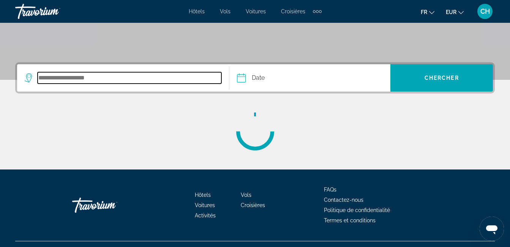
scroll to position [164, 0]
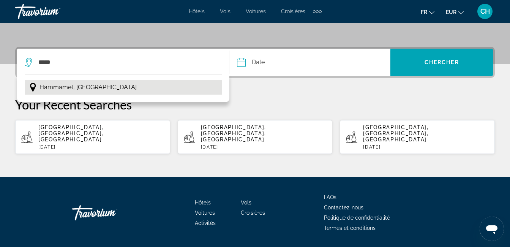
click at [70, 90] on span "Hammamet, Tunisie" at bounding box center [87, 87] width 97 height 11
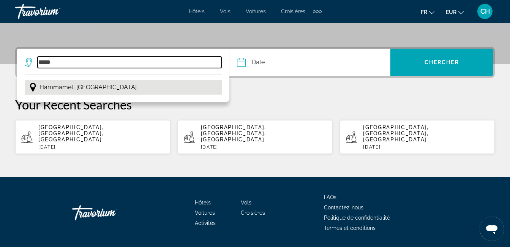
type input "**********"
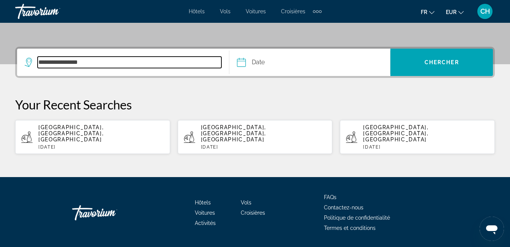
scroll to position [175, 0]
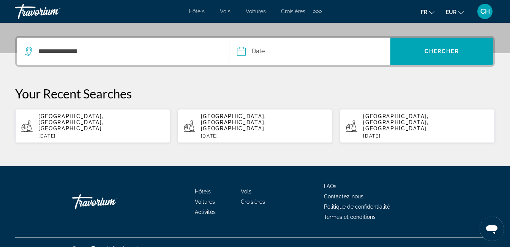
click at [260, 50] on input "Date" at bounding box center [275, 53] width 80 height 30
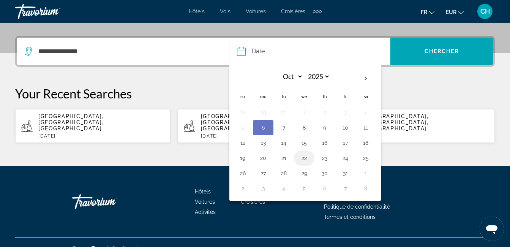
click at [305, 159] on button "22" at bounding box center [304, 158] width 12 height 11
type input "**********"
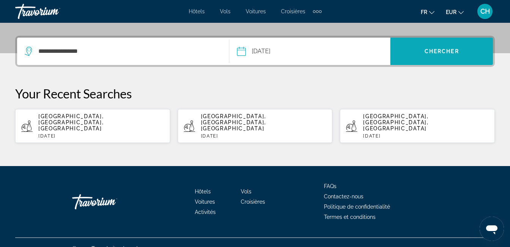
click at [431, 53] on span "Chercher" at bounding box center [441, 51] width 35 height 6
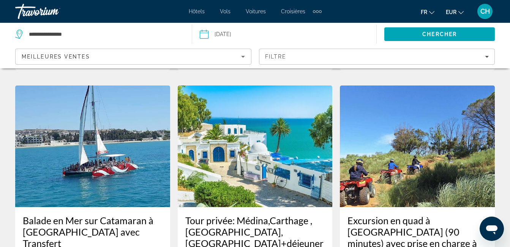
scroll to position [1138, 0]
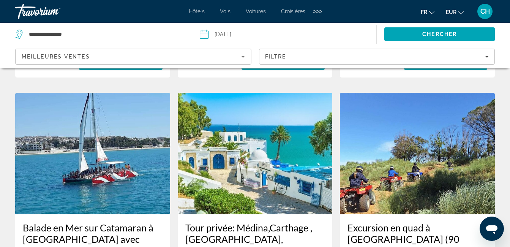
click at [396, 222] on h3 "Excursion en quad à Hammamet (90 minutes) avec prise en charge à l'hôtel" at bounding box center [417, 245] width 140 height 46
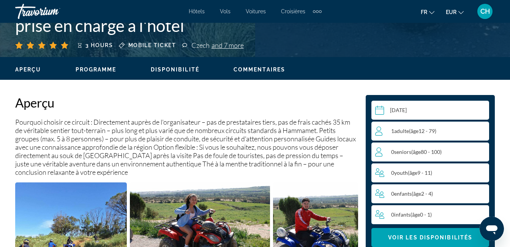
scroll to position [342, 0]
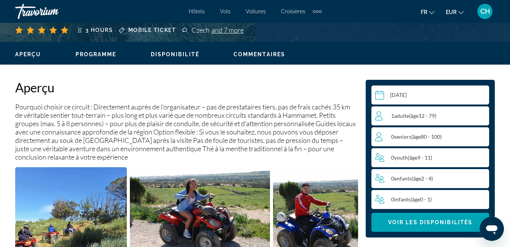
click at [445, 118] on div "1 Adulte Adultes ( âge 12 - 79)" at bounding box center [431, 115] width 113 height 9
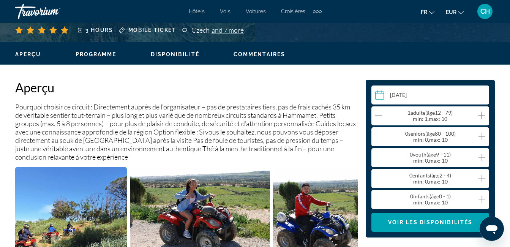
click at [485, 112] on div "1 Adulte Adultes ( âge 12 - 79) min : 1, max : 10" at bounding box center [431, 116] width 113 height 12
click at [479, 114] on icon "Increment adults" at bounding box center [481, 115] width 7 height 9
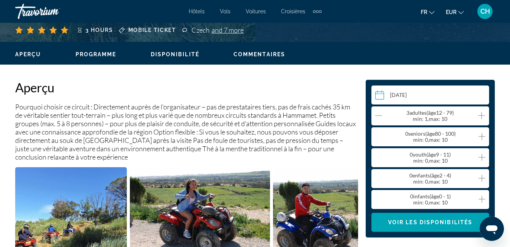
click at [479, 114] on icon "Increment adults" at bounding box center [481, 115] width 7 height 9
click at [376, 115] on icon "Decrement adults" at bounding box center [378, 115] width 7 height 0
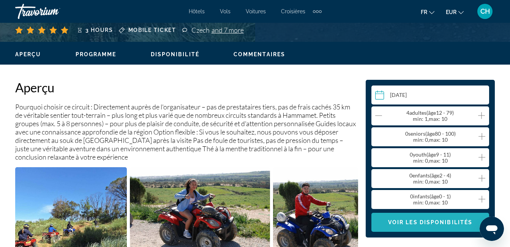
click at [425, 224] on span "Voir les disponibilités" at bounding box center [430, 222] width 84 height 6
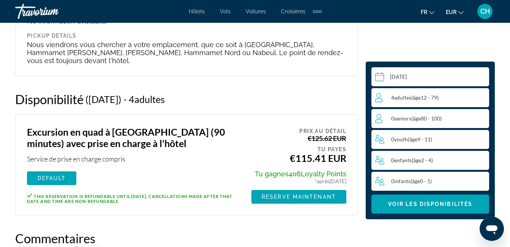
scroll to position [1132, 0]
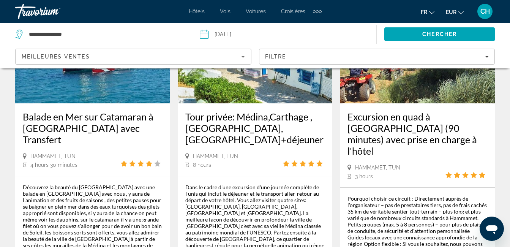
scroll to position [1252, 0]
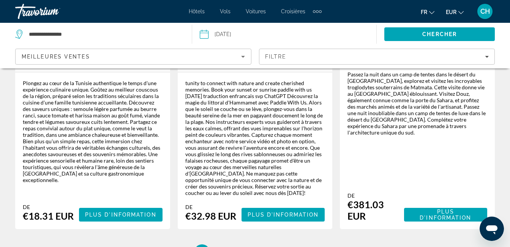
scroll to position [1404, 0]
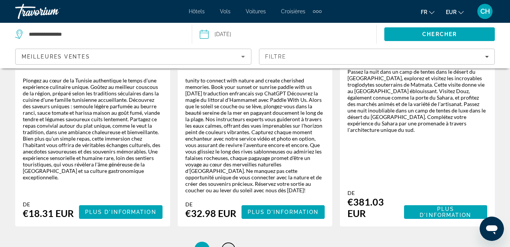
click at [228, 245] on span "3" at bounding box center [229, 249] width 4 height 8
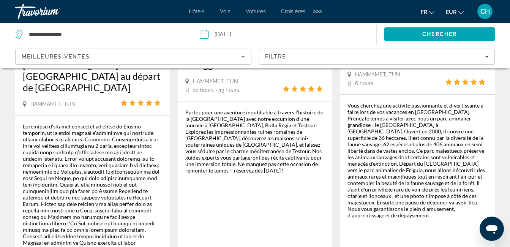
scroll to position [1252, 0]
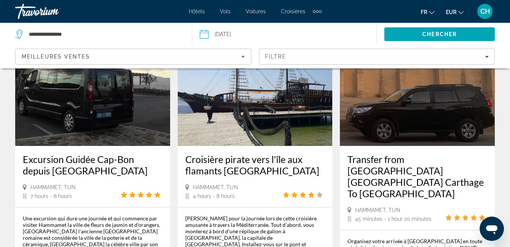
scroll to position [1176, 0]
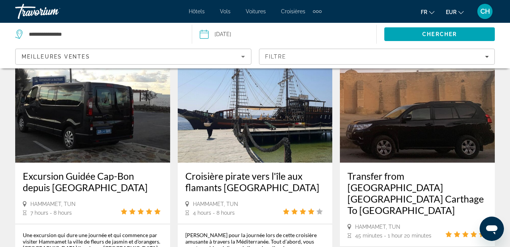
click at [210, 170] on h3 "Croisière pirate vers l'île aux flamants roses - Djerba" at bounding box center [255, 181] width 140 height 23
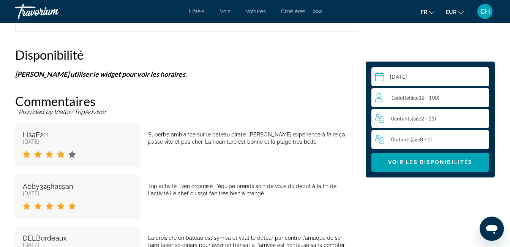
scroll to position [1214, 0]
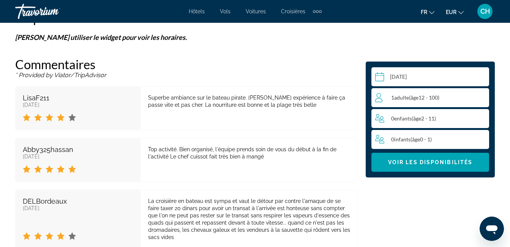
click at [437, 96] on span "( âge 12 - 100)" at bounding box center [424, 97] width 30 height 6
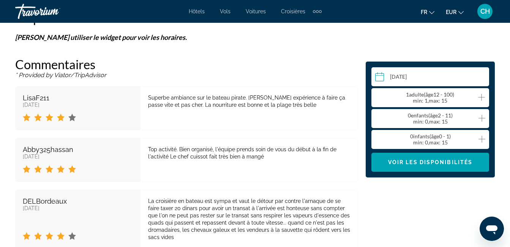
click at [482, 96] on icon "Increment adults" at bounding box center [481, 97] width 7 height 9
click at [473, 163] on span "Main content" at bounding box center [430, 162] width 118 height 18
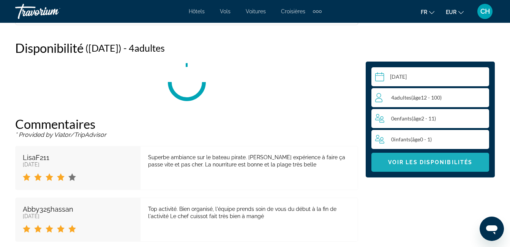
scroll to position [1179, 0]
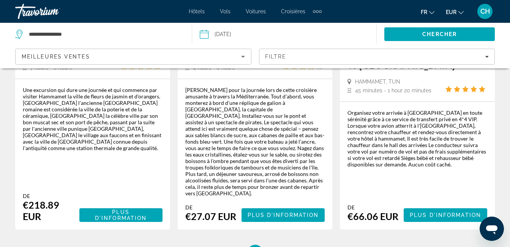
scroll to position [1329, 0]
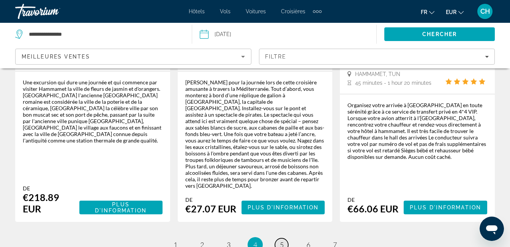
click at [281, 240] on span "5" at bounding box center [282, 244] width 4 height 8
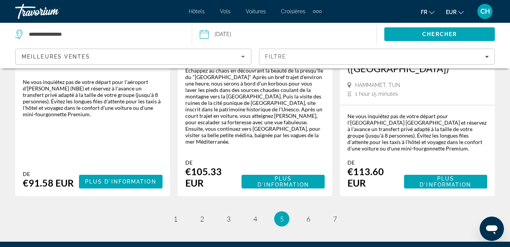
scroll to position [1360, 0]
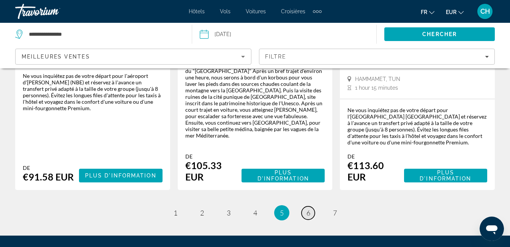
click at [310, 208] on span "6" at bounding box center [308, 212] width 4 height 8
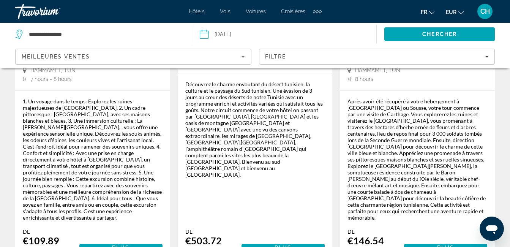
scroll to position [1316, 0]
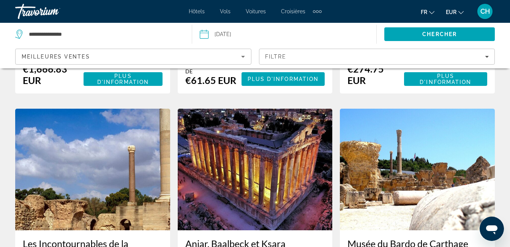
scroll to position [1252, 0]
